Goal: Check status: Check status

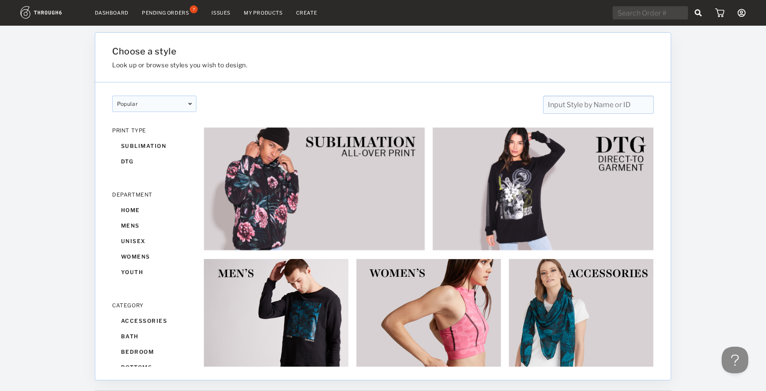
click at [106, 12] on link "Dashboard" at bounding box center [112, 13] width 34 height 6
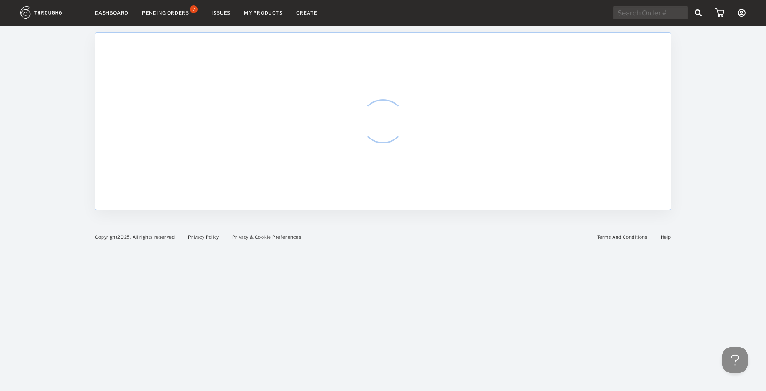
select select "8"
select select "2025"
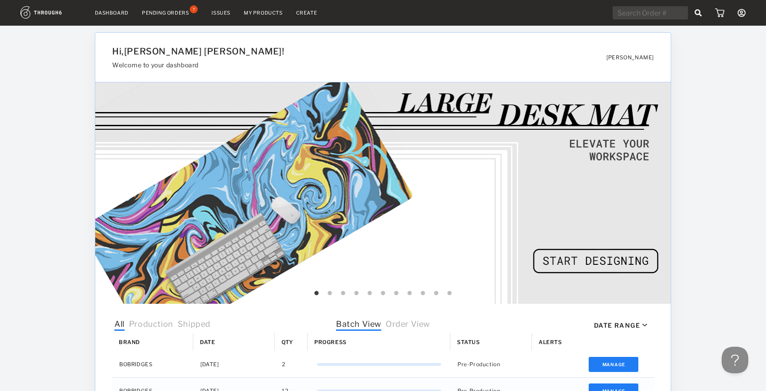
click at [177, 14] on div "Pending Orders" at bounding box center [165, 13] width 47 height 6
